Goal: Task Accomplishment & Management: Use online tool/utility

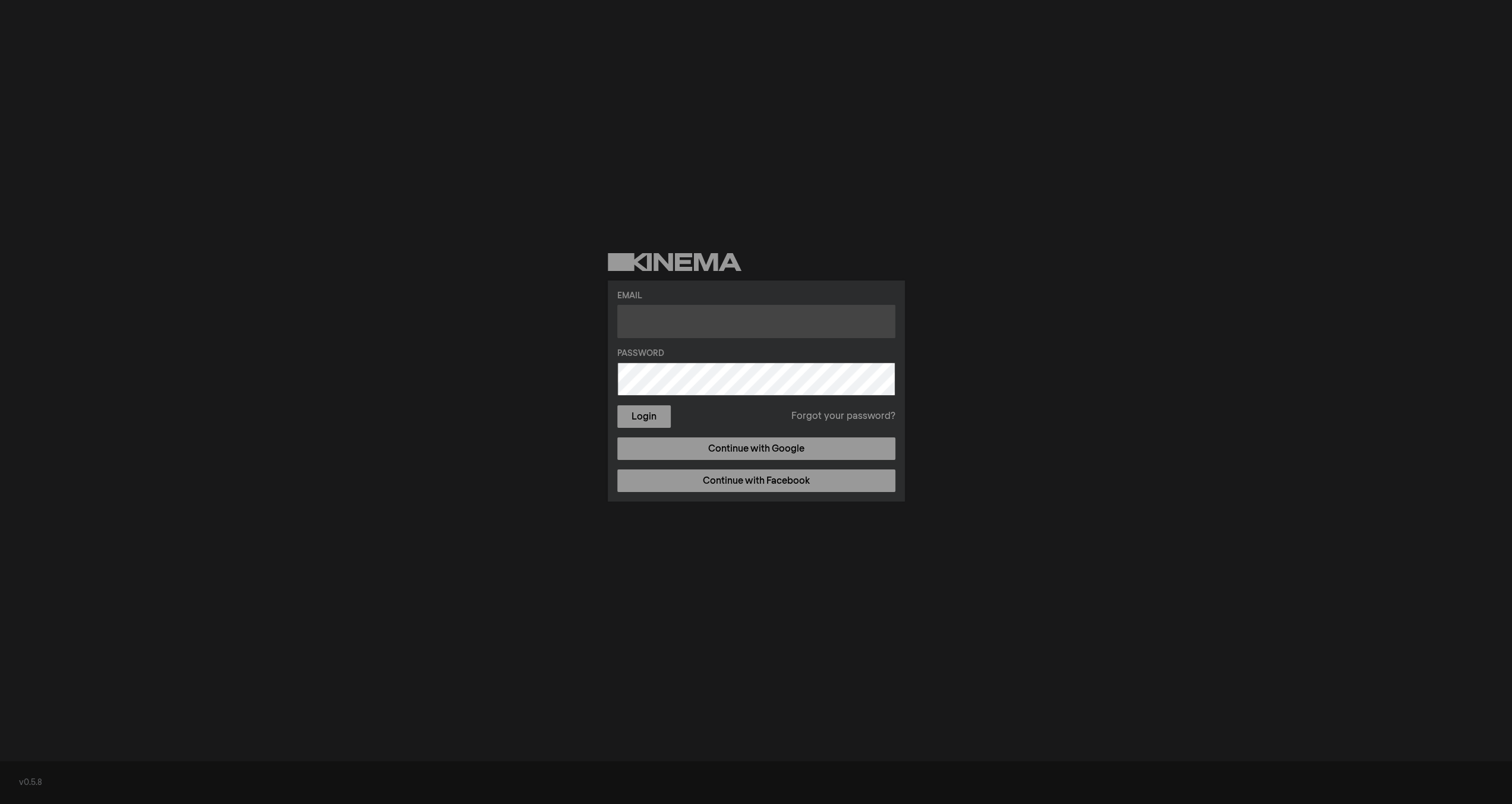
click at [681, 320] on input "text" at bounding box center [756, 321] width 278 height 33
click at [683, 314] on input "text" at bounding box center [756, 321] width 278 height 33
paste input "[EMAIL_ADDRESS][DOMAIN_NAME]"
type input "[EMAIL_ADDRESS][DOMAIN_NAME]"
click at [1071, 423] on div "Email [EMAIL_ADDRESS][DOMAIN_NAME] Password Login Forgot your password? Continu…" at bounding box center [756, 377] width 1512 height 754
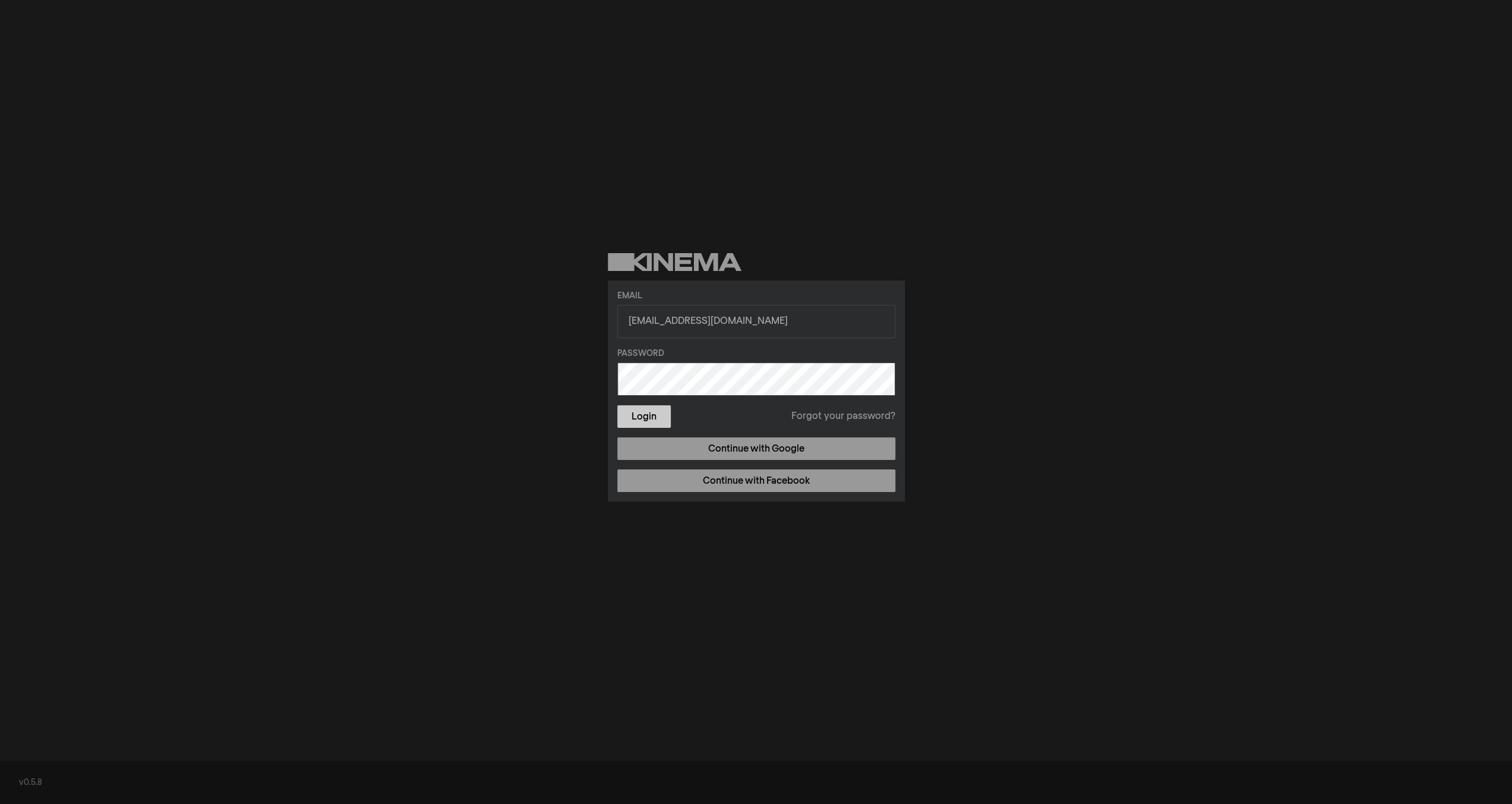
click at [644, 417] on button "Login" at bounding box center [644, 416] width 54 height 22
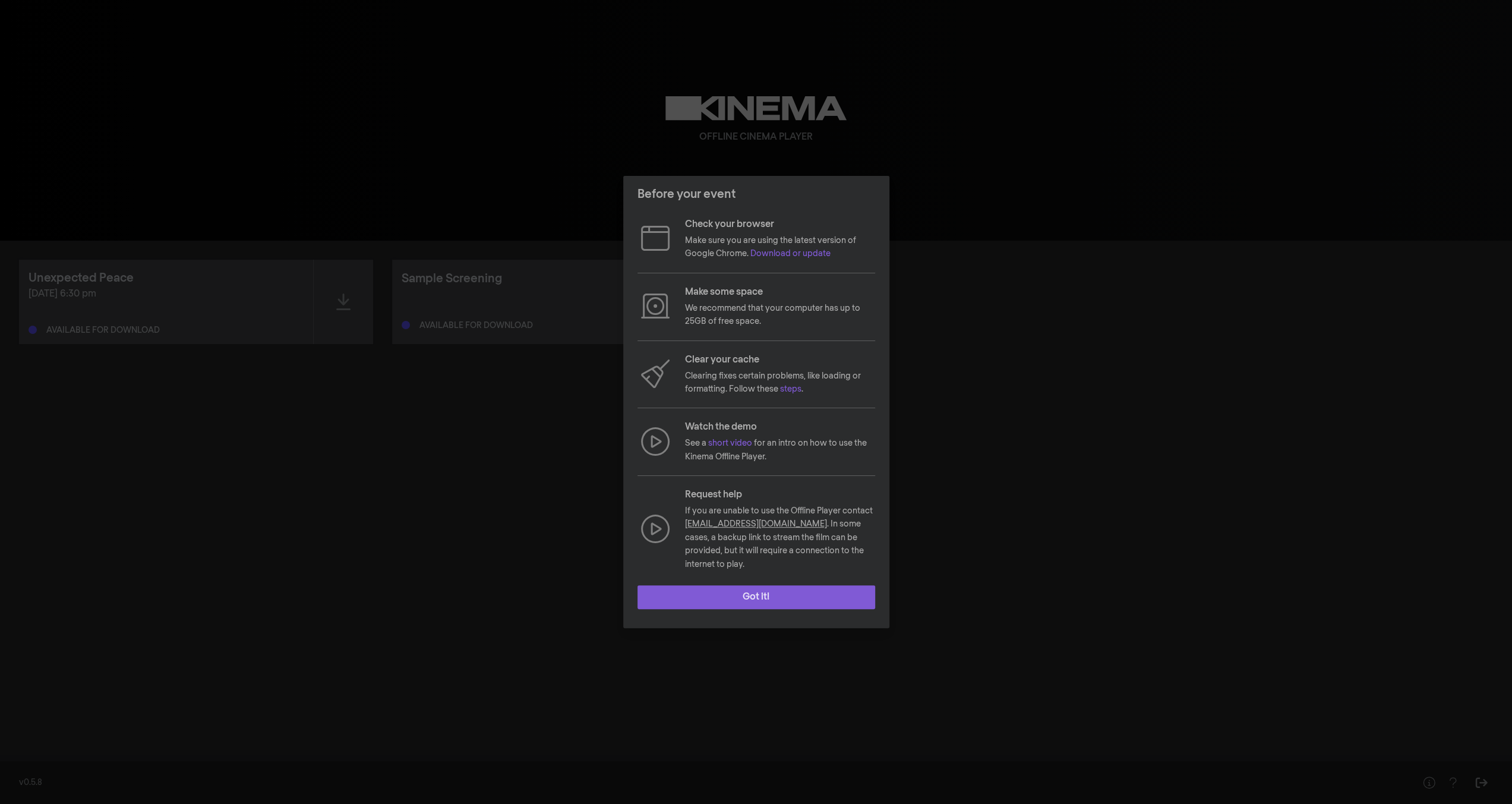
click at [759, 593] on button "Got it!" at bounding box center [756, 597] width 237 height 24
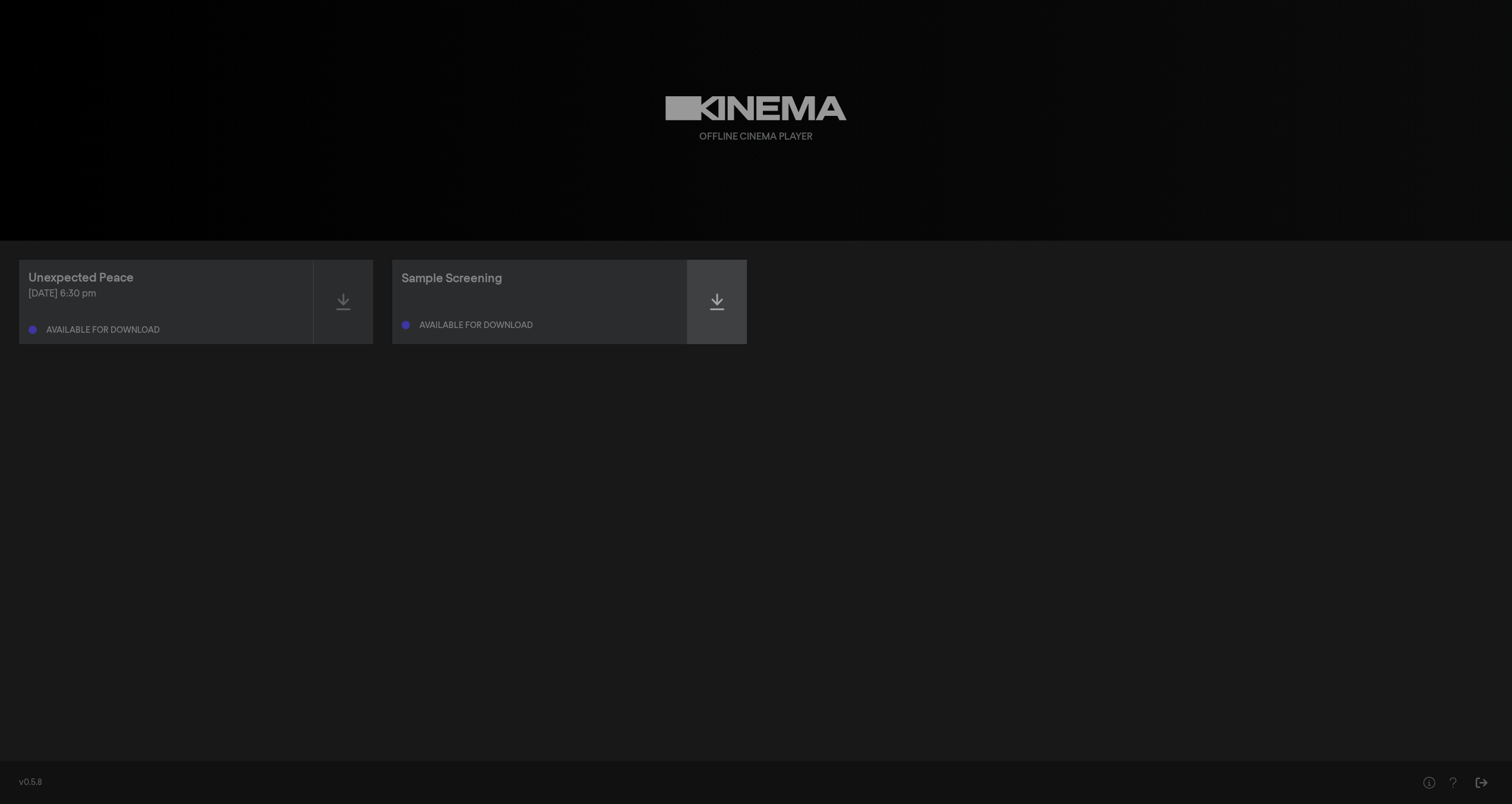
click at [718, 303] on icon at bounding box center [717, 302] width 14 height 17
click at [341, 295] on icon at bounding box center [344, 301] width 14 height 19
click at [710, 297] on icon at bounding box center [717, 302] width 14 height 17
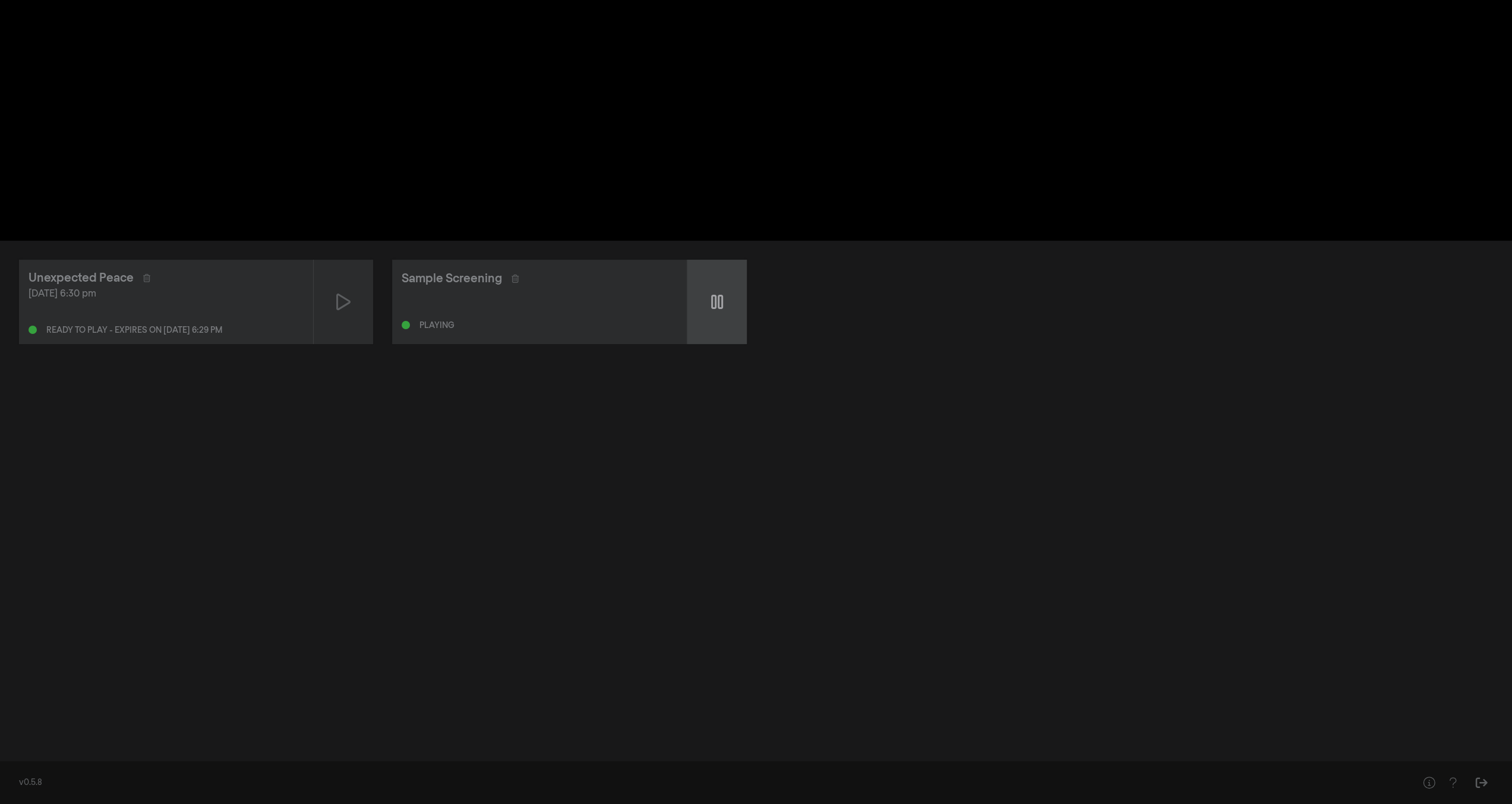
click at [715, 301] on icon at bounding box center [717, 302] width 12 height 14
click at [737, 88] on div at bounding box center [756, 120] width 428 height 240
click at [719, 304] on icon at bounding box center [717, 301] width 12 height 19
click at [453, 375] on div "Unexpected Peace [DATE] 6:30 pm Ready to play - expires on [DATE] 6:29 pm Sampl…" at bounding box center [756, 497] width 1512 height 512
click at [716, 308] on icon at bounding box center [717, 301] width 14 height 19
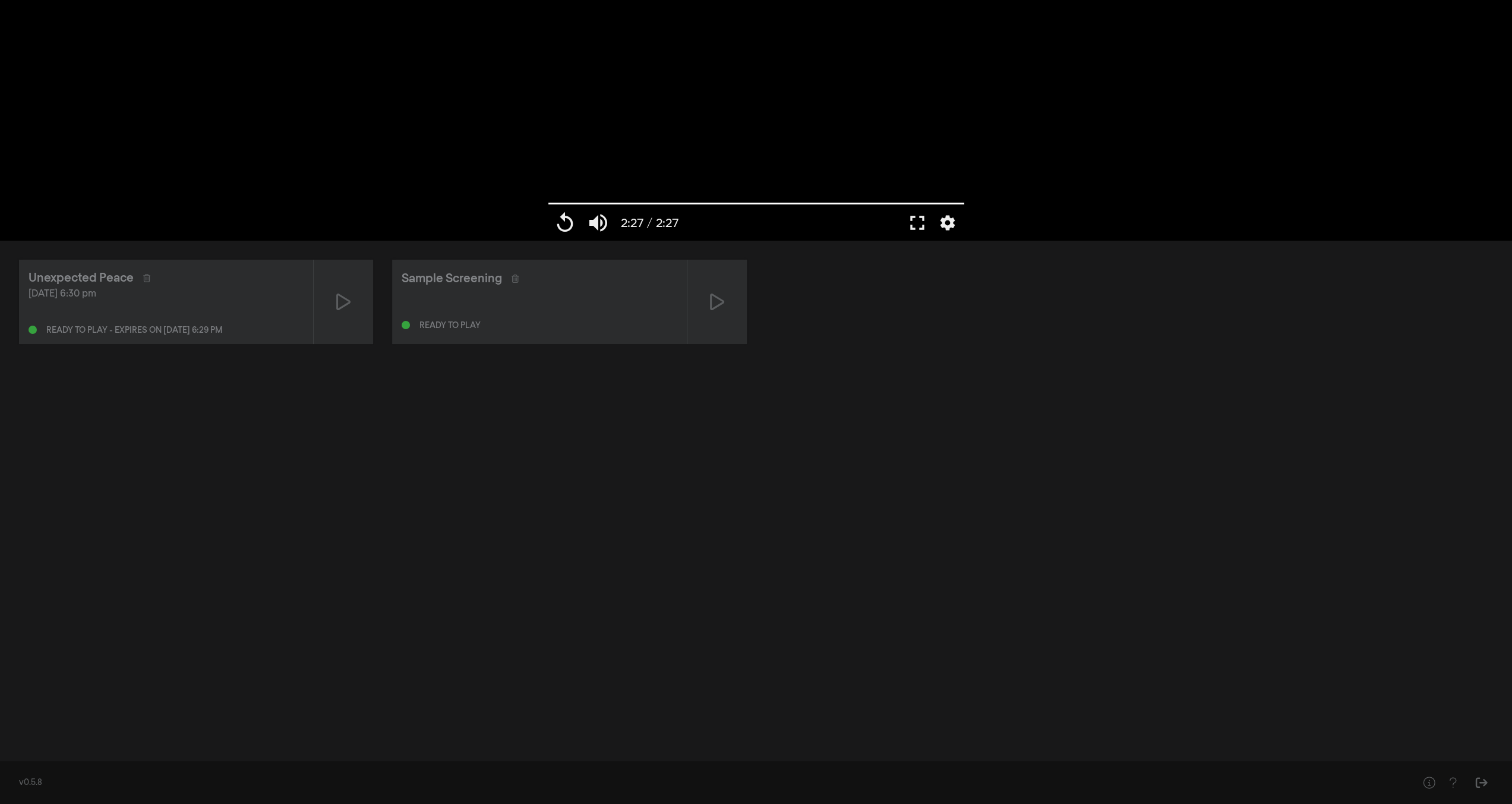
type input "147.146"
